Goal: Task Accomplishment & Management: Manage account settings

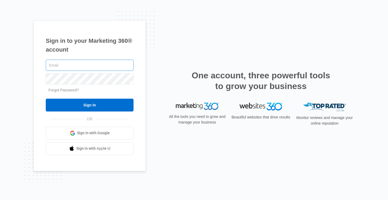
click at [87, 71] on input "text" at bounding box center [90, 65] width 88 height 11
type input "[EMAIL_ADDRESS][DOMAIN_NAME]"
click at [90, 132] on span "Sign in with Google" at bounding box center [93, 133] width 33 height 6
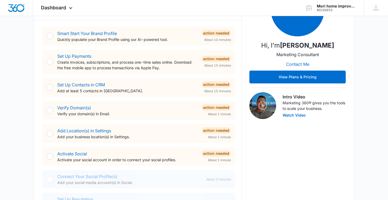
scroll to position [99, 0]
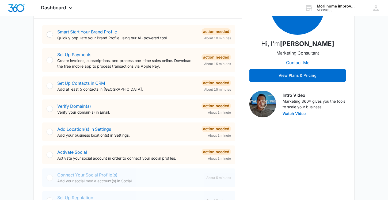
click at [51, 133] on div at bounding box center [50, 132] width 6 height 6
click at [54, 132] on div "Add Location(s) in Settings Add your business location(s) in Settings. Action N…" at bounding box center [138, 132] width 193 height 19
click at [51, 132] on div at bounding box center [50, 132] width 6 height 6
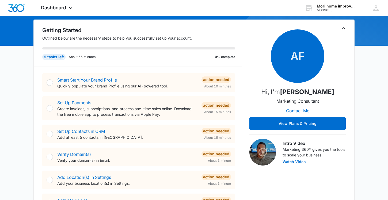
scroll to position [50, 0]
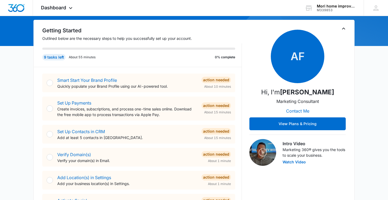
click at [51, 84] on div at bounding box center [50, 83] width 6 height 6
click at [117, 85] on p "Quickly populate your Brand Profile using our AI-powered tool." at bounding box center [127, 86] width 140 height 6
click at [214, 80] on div "Action Needed" at bounding box center [215, 80] width 29 height 6
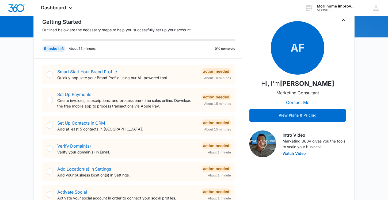
scroll to position [63, 0]
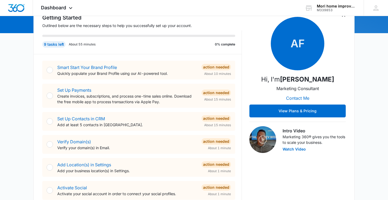
click at [50, 68] on div at bounding box center [50, 70] width 6 height 6
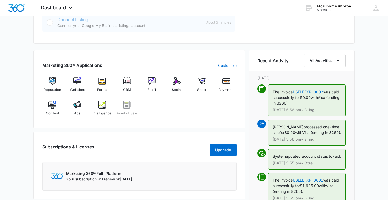
scroll to position [297, 0]
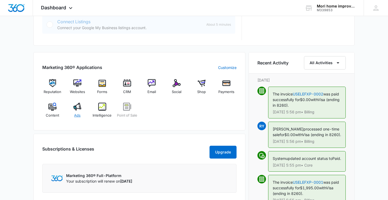
click at [80, 109] on img at bounding box center [77, 107] width 8 height 8
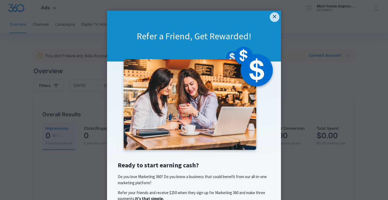
scroll to position [12, 0]
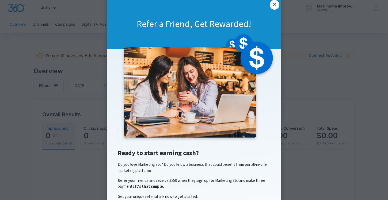
click at [274, 7] on link "×" at bounding box center [275, 5] width 10 height 10
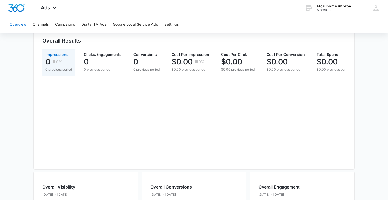
scroll to position [6, 0]
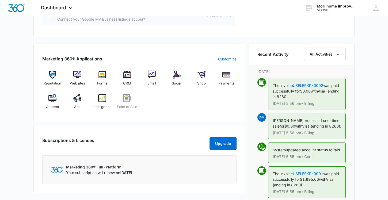
scroll to position [296, 0]
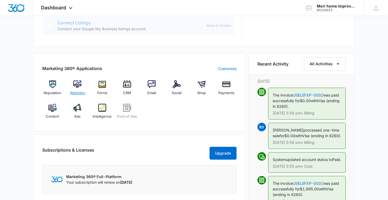
click at [81, 88] on img at bounding box center [77, 84] width 8 height 8
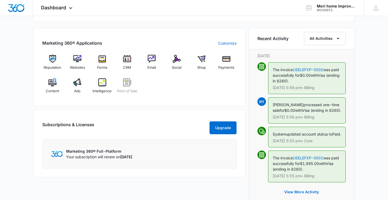
scroll to position [321, 0]
